Goal: Transaction & Acquisition: Download file/media

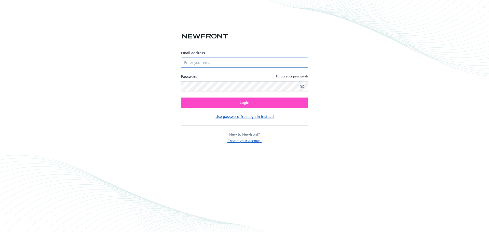
type input "[EMAIL_ADDRESS][DOMAIN_NAME]"
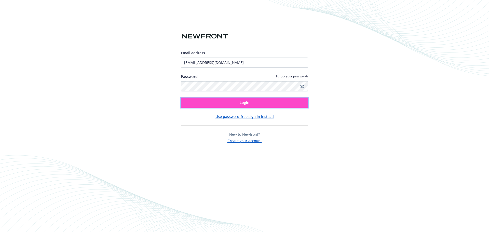
click at [266, 103] on button "Login" at bounding box center [244, 103] width 127 height 10
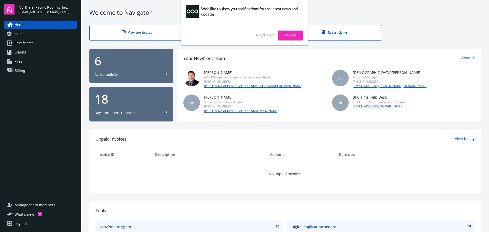
click at [118, 73] on div "Active policies" at bounding box center [132, 74] width 74 height 5
click at [395, 9] on div "Welcome to Navigator" at bounding box center [285, 12] width 392 height 9
click at [47, 54] on link "Claims" at bounding box center [40, 52] width 73 height 8
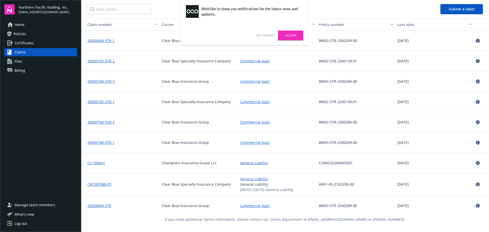
click at [267, 35] on link "No, thanks" at bounding box center [265, 35] width 18 height 5
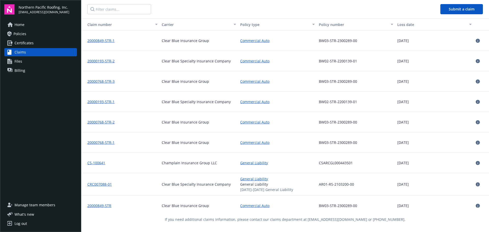
click at [101, 41] on link "20000849-STR-1" at bounding box center [100, 40] width 27 height 5
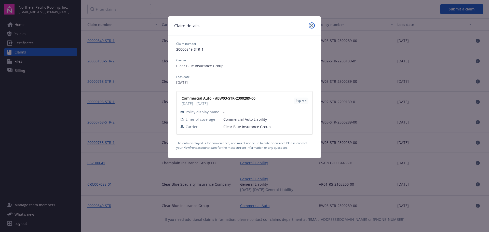
click at [313, 25] on icon "close" at bounding box center [311, 25] width 3 height 3
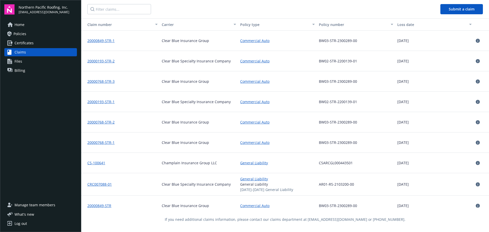
click at [474, 43] on div at bounding box center [481, 41] width 15 height 20
click at [476, 41] on icon at bounding box center [478, 41] width 4 height 4
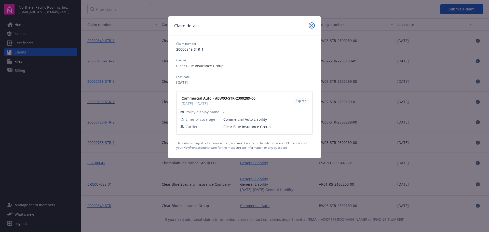
click at [314, 26] on link "close" at bounding box center [312, 25] width 6 height 6
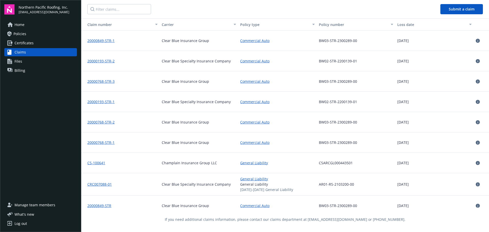
click at [100, 61] on link "20000193-STR-2" at bounding box center [100, 61] width 27 height 5
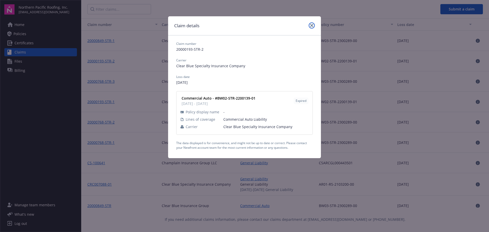
click at [314, 24] on link "close" at bounding box center [312, 25] width 6 height 6
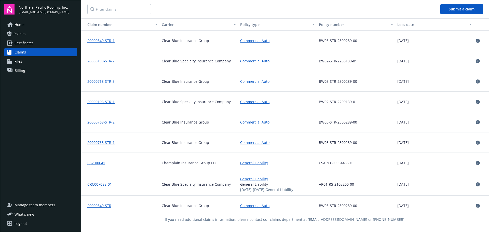
click at [98, 80] on link "20000768-STR-3" at bounding box center [100, 81] width 27 height 5
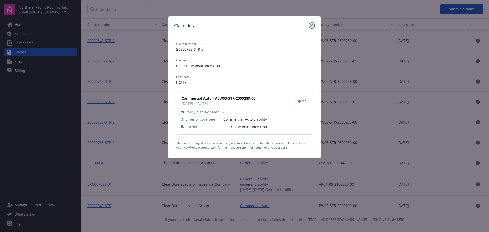
click at [314, 24] on link "close" at bounding box center [312, 25] width 6 height 6
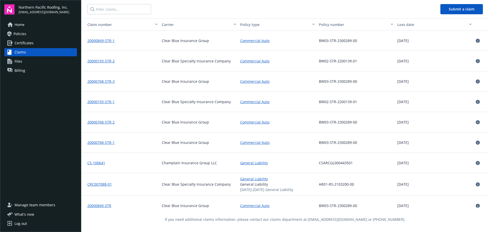
click at [98, 163] on link "CS-100641" at bounding box center [96, 163] width 18 height 5
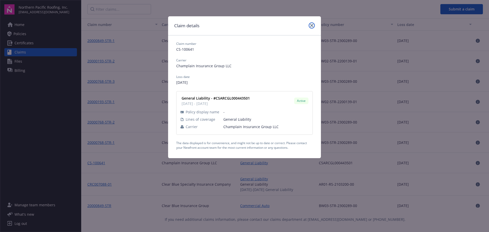
click at [310, 26] on link "close" at bounding box center [312, 25] width 6 height 6
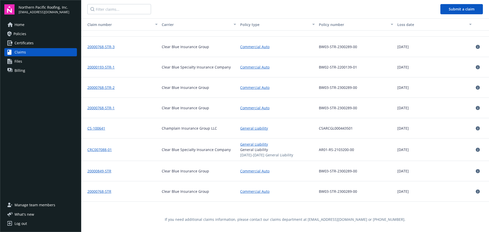
scroll to position [49, 0]
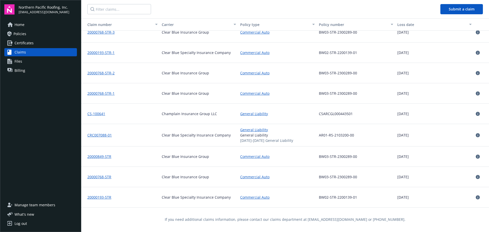
click at [105, 134] on link "CRC007088-01" at bounding box center [99, 135] width 24 height 5
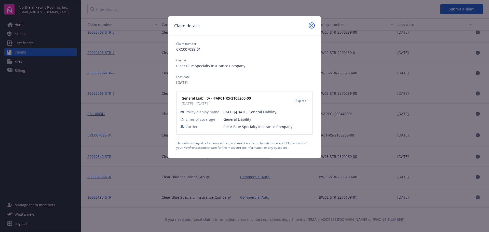
click at [314, 25] on link "close" at bounding box center [312, 25] width 6 height 6
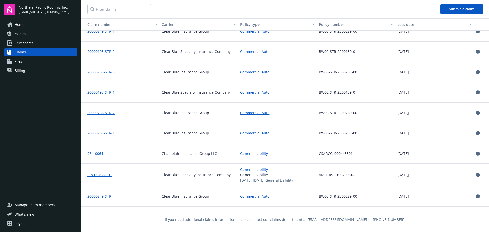
scroll to position [0, 0]
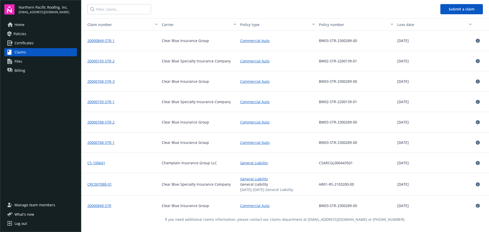
click at [32, 25] on link "Home" at bounding box center [40, 25] width 73 height 8
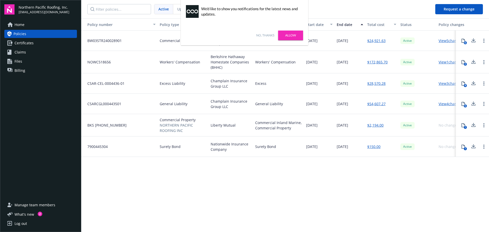
click at [263, 37] on link "No, thanks" at bounding box center [265, 35] width 18 height 5
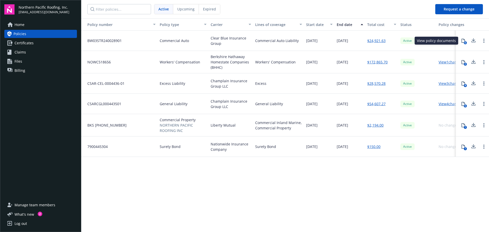
click at [466, 41] on div "6" at bounding box center [465, 42] width 3 height 3
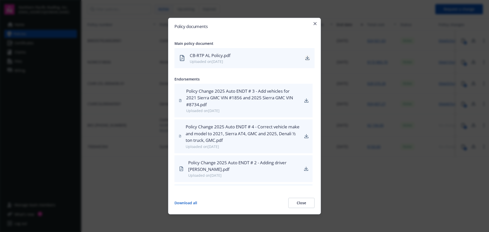
click at [307, 60] on icon "download" at bounding box center [308, 59] width 4 height 1
click at [308, 58] on icon "download" at bounding box center [307, 57] width 3 height 3
click at [305, 136] on icon "download" at bounding box center [306, 135] width 3 height 3
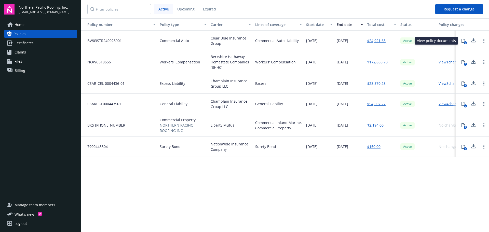
click at [463, 43] on button "6" at bounding box center [463, 41] width 10 height 10
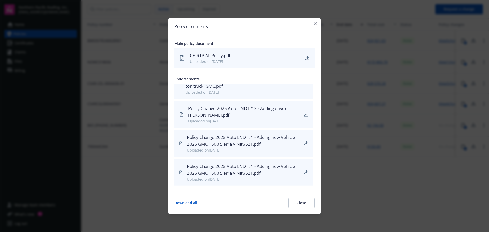
scroll to position [55, 0]
click at [304, 172] on icon "download" at bounding box center [306, 172] width 4 height 4
click at [288, 38] on div "Policy documents Main policy document CB-RTP AL Policy.pdf Uploaded on 10/02/20…" at bounding box center [244, 116] width 153 height 197
click at [304, 144] on icon "download" at bounding box center [306, 143] width 4 height 4
click at [315, 24] on icon "button" at bounding box center [315, 23] width 3 height 3
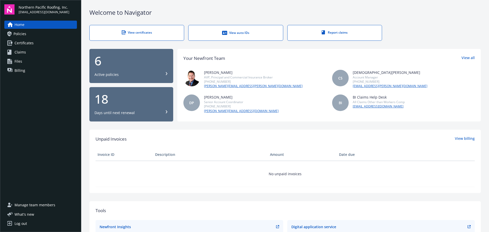
click at [150, 67] on div "6 Active policies" at bounding box center [132, 66] width 74 height 22
